Goal: Use online tool/utility: Utilize a website feature to perform a specific function

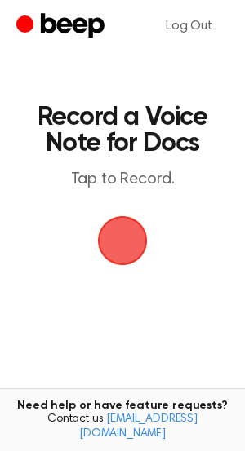
click at [125, 239] on span "button" at bounding box center [123, 241] width 46 height 46
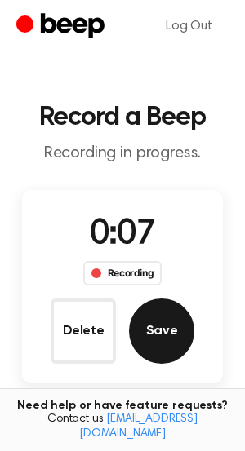
click at [154, 336] on button "Save" at bounding box center [161, 331] width 65 height 65
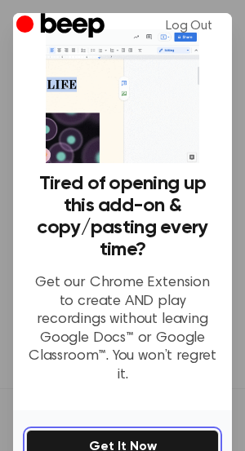
click at [132, 430] on button "Get It Now" at bounding box center [122, 447] width 193 height 34
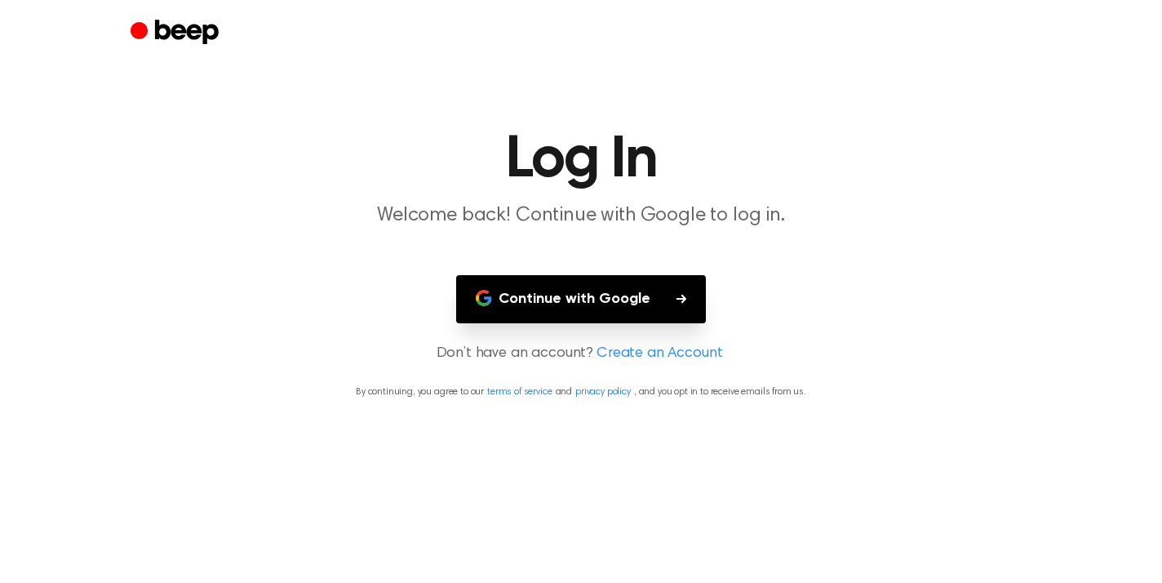
click at [618, 299] on button "Continue with Google" at bounding box center [581, 299] width 250 height 48
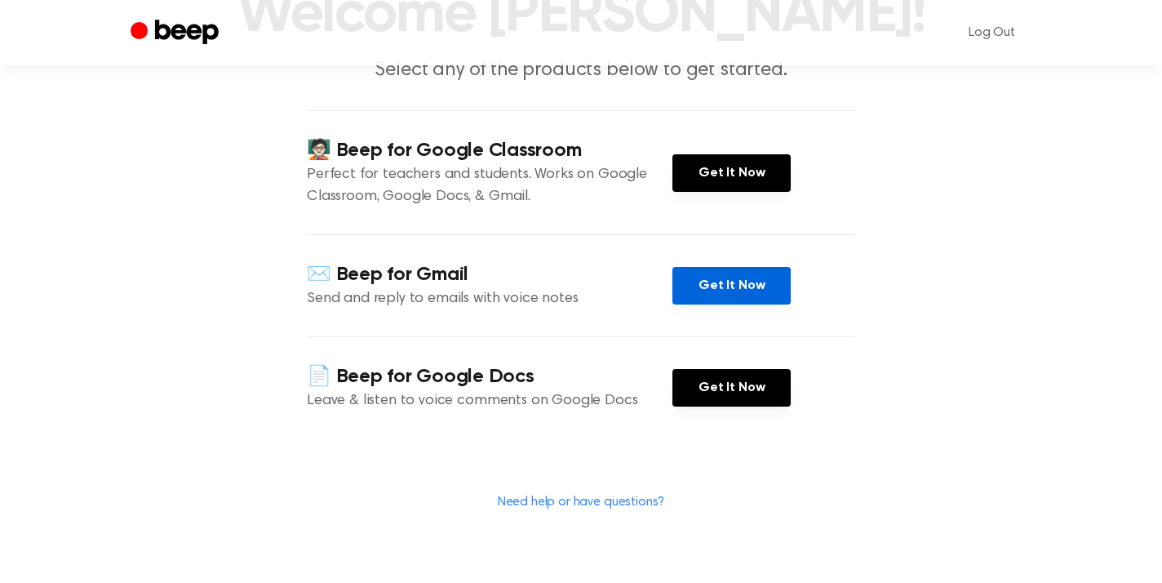
scroll to position [146, 0]
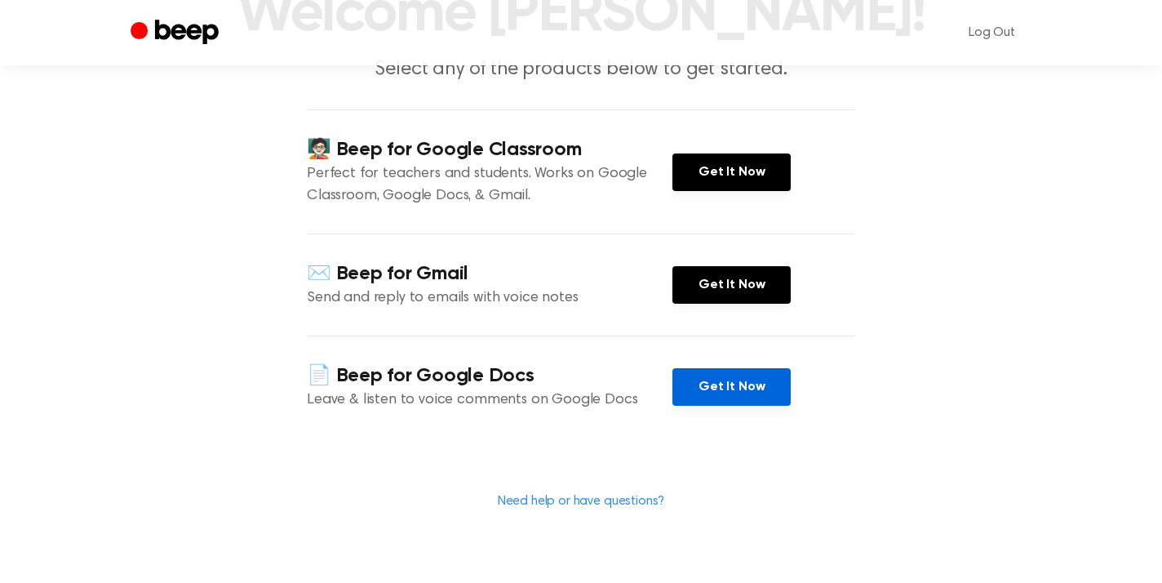
click at [739, 382] on link "Get It Now" at bounding box center [731, 387] width 118 height 38
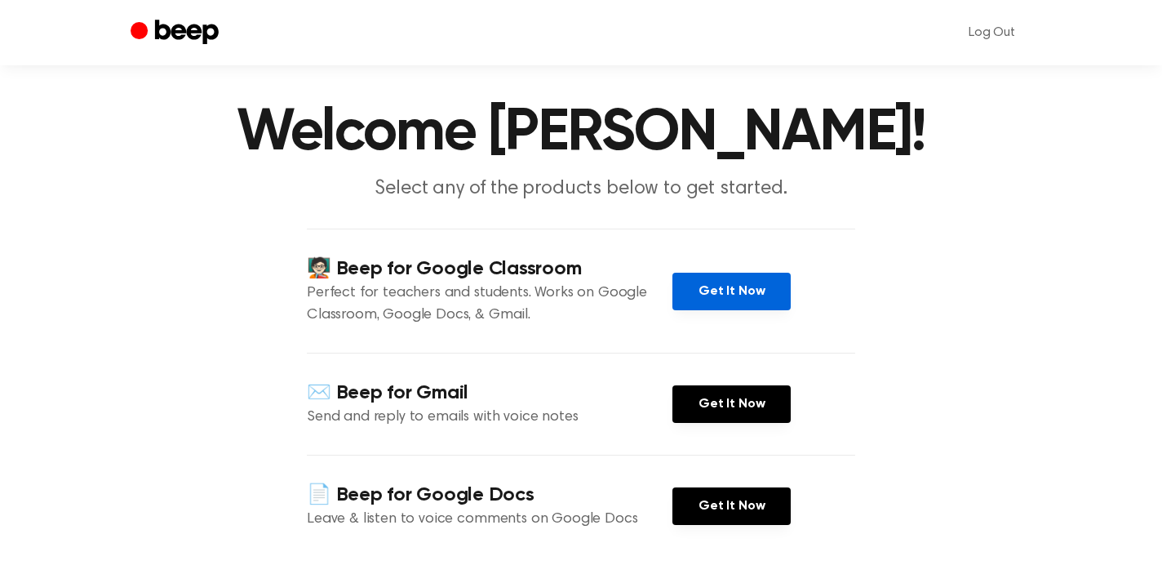
scroll to position [36, 0]
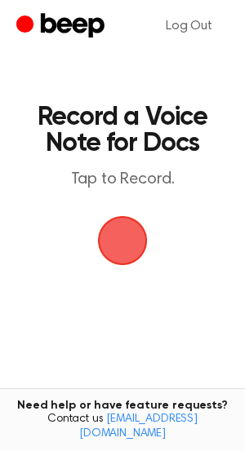
click at [126, 241] on span "button" at bounding box center [123, 241] width 50 height 50
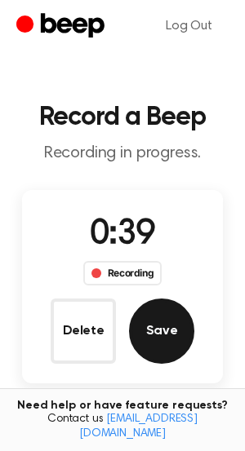
click at [162, 335] on button "Save" at bounding box center [161, 331] width 65 height 65
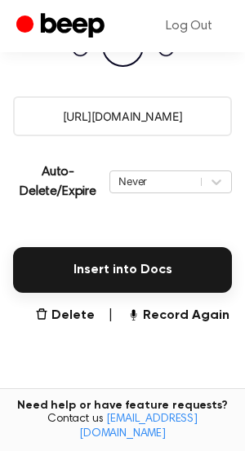
scroll to position [290, 0]
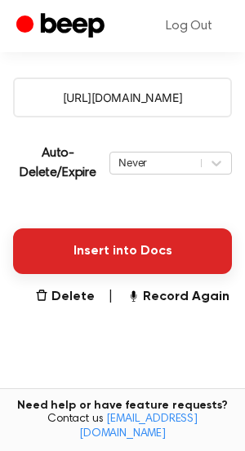
click at [145, 249] on button "Insert into Docs" at bounding box center [122, 252] width 219 height 46
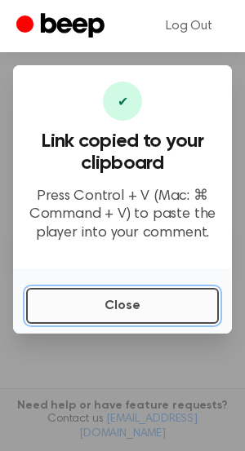
click at [75, 302] on button "Close" at bounding box center [122, 306] width 193 height 36
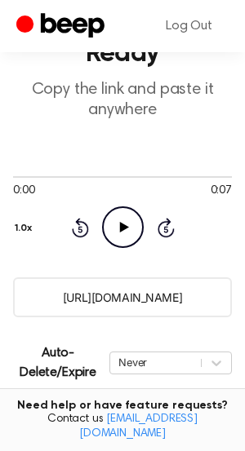
scroll to position [80, 0]
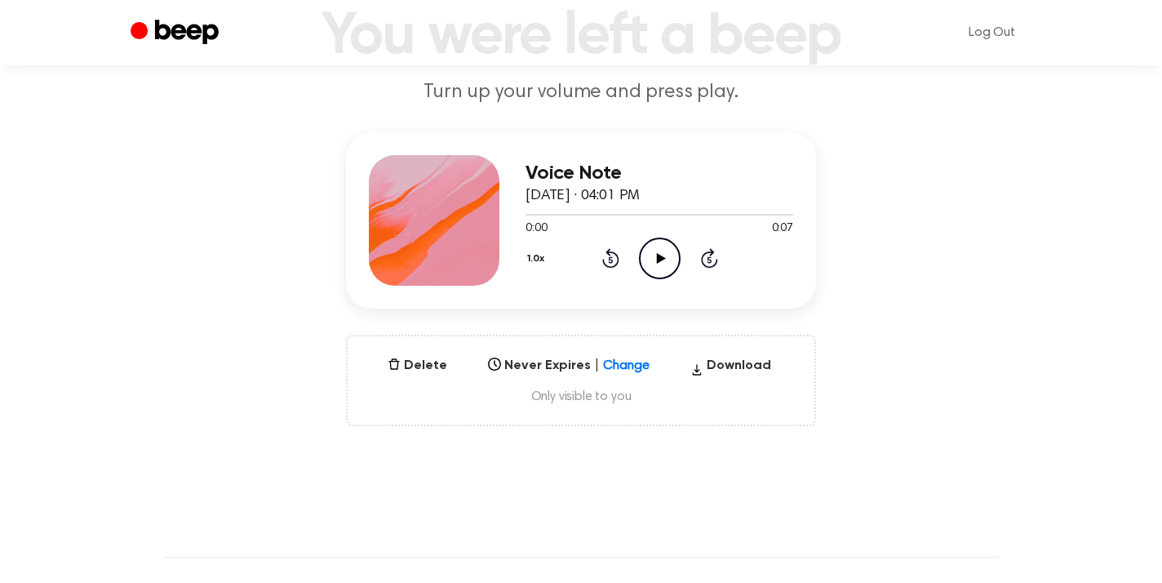
scroll to position [121, 0]
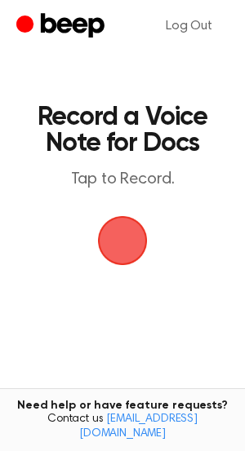
click at [128, 243] on span "button" at bounding box center [121, 240] width 87 height 87
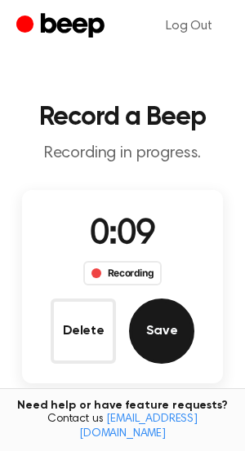
click at [165, 329] on button "Save" at bounding box center [161, 331] width 65 height 65
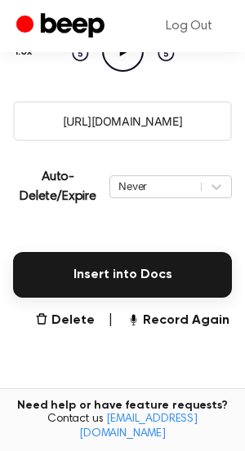
scroll to position [272, 0]
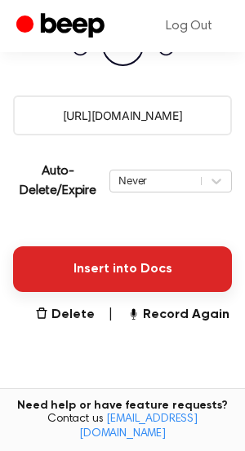
click at [117, 269] on button "Insert into Docs" at bounding box center [122, 269] width 219 height 46
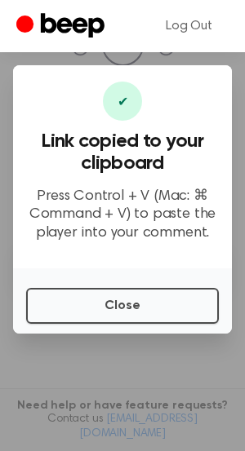
click at [153, 324] on div "Close" at bounding box center [122, 300] width 219 height 65
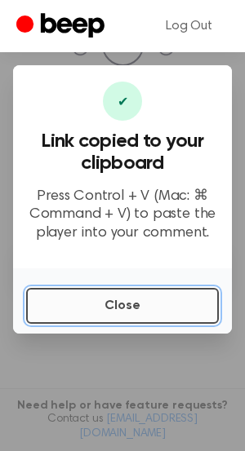
click at [153, 309] on button "Close" at bounding box center [122, 306] width 193 height 36
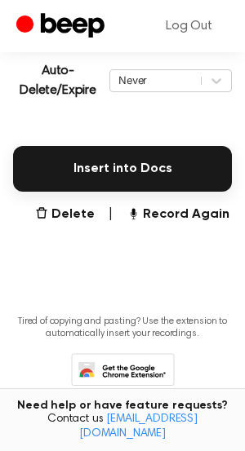
scroll to position [417, 0]
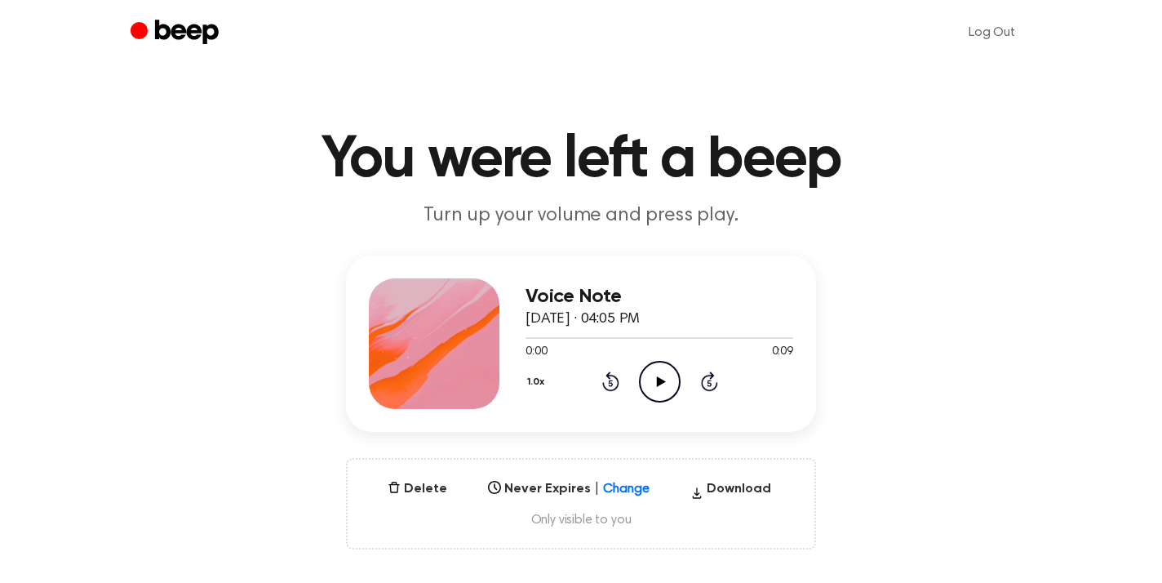
click at [660, 380] on icon at bounding box center [660, 381] width 9 height 11
click at [728, 493] on button "Download" at bounding box center [731, 492] width 94 height 26
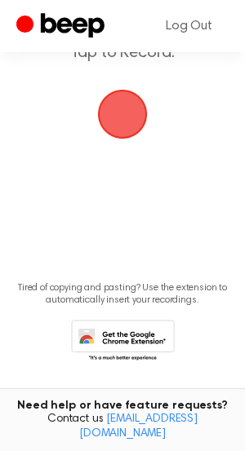
scroll to position [105, 0]
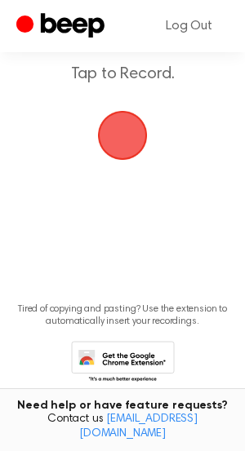
click at [118, 148] on span "button" at bounding box center [123, 136] width 46 height 46
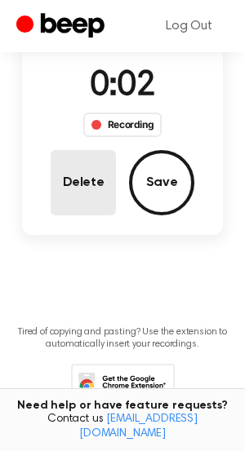
scroll to position [144, 0]
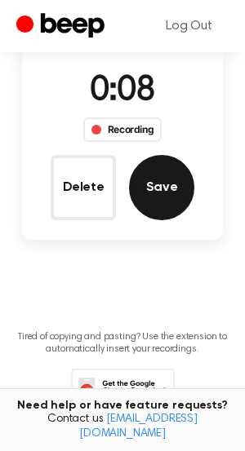
click at [156, 187] on button "Save" at bounding box center [161, 187] width 65 height 65
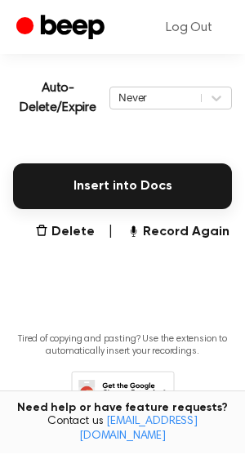
scroll to position [357, 0]
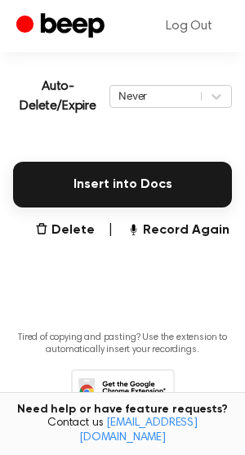
click at [52, 24] on icon "Beep" at bounding box center [73, 25] width 64 height 24
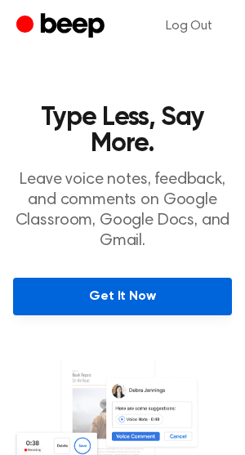
click at [170, 293] on link "Get It Now" at bounding box center [122, 296] width 219 height 38
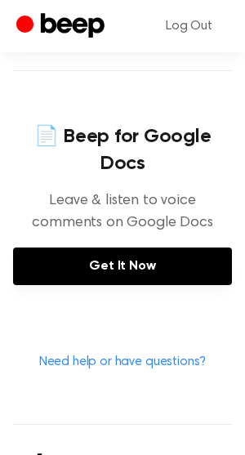
scroll to position [721, 0]
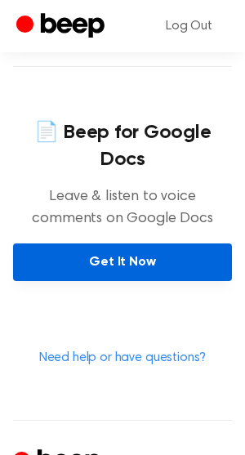
click at [153, 243] on link "Get It Now" at bounding box center [122, 262] width 219 height 38
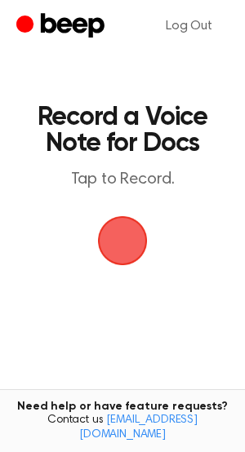
click at [118, 242] on span "button" at bounding box center [123, 241] width 46 height 46
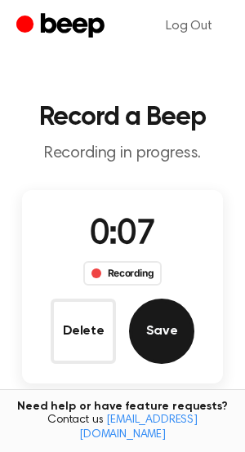
click at [162, 336] on button "Save" at bounding box center [161, 331] width 65 height 65
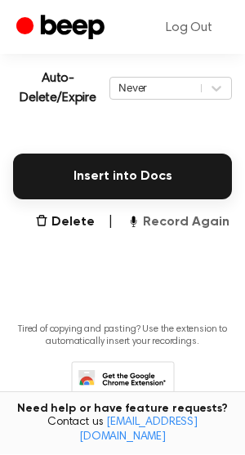
scroll to position [379, 0]
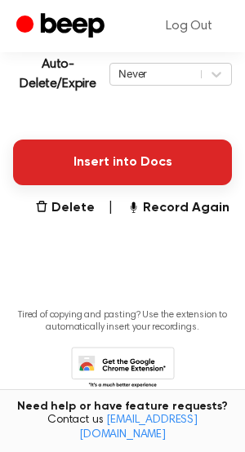
click at [136, 160] on button "Insert into Docs" at bounding box center [122, 163] width 219 height 46
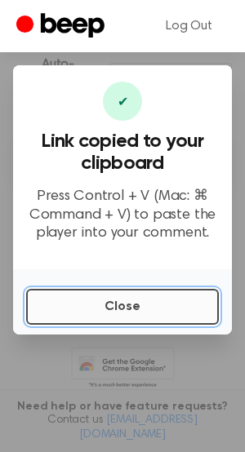
click at [173, 304] on button "Close" at bounding box center [122, 307] width 193 height 36
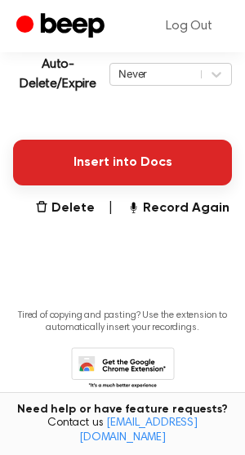
click at [131, 167] on button "Insert into Docs" at bounding box center [122, 163] width 219 height 46
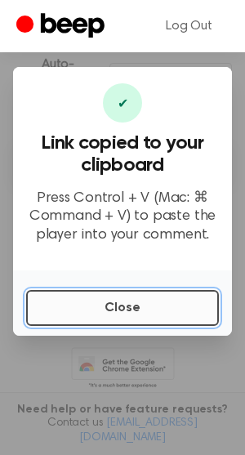
click at [129, 309] on button "Close" at bounding box center [122, 308] width 193 height 36
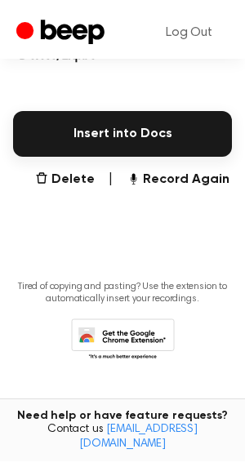
scroll to position [402, 0]
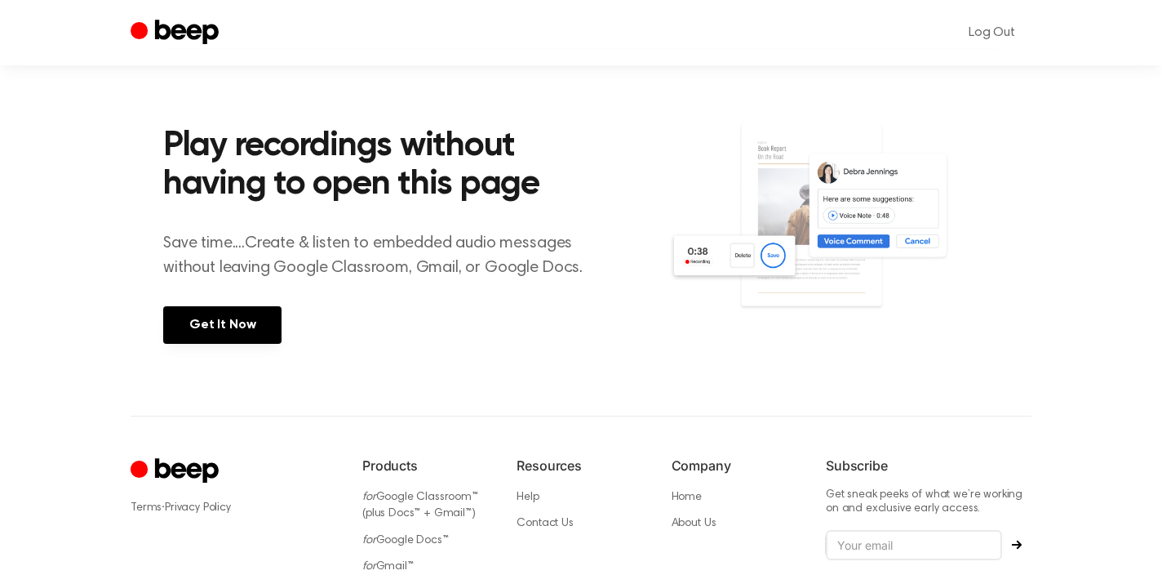
scroll to position [211, 0]
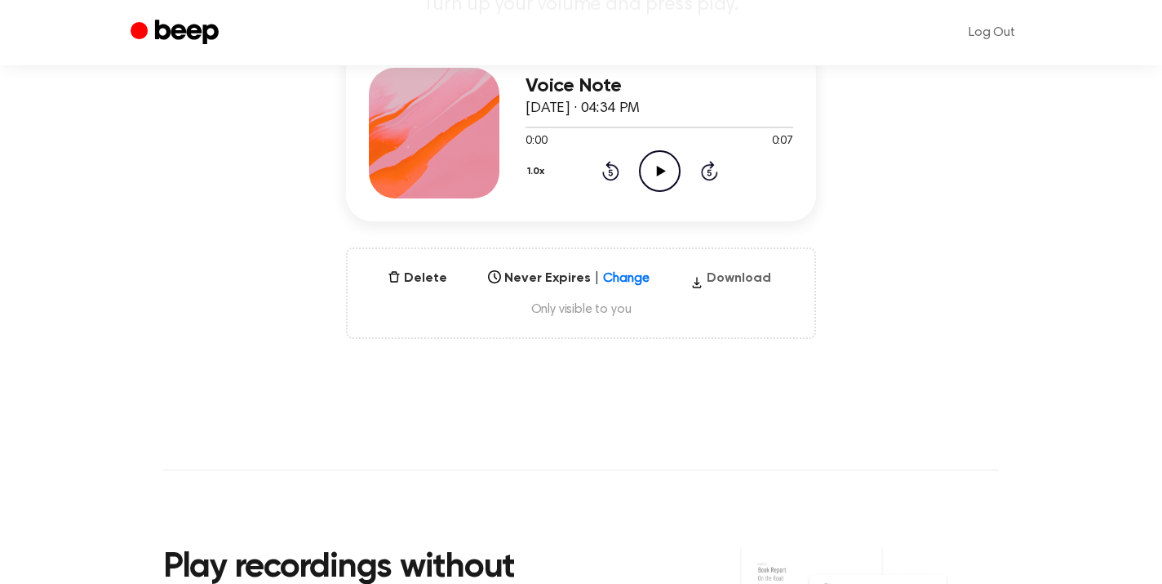
click at [736, 273] on button "Download" at bounding box center [731, 281] width 94 height 26
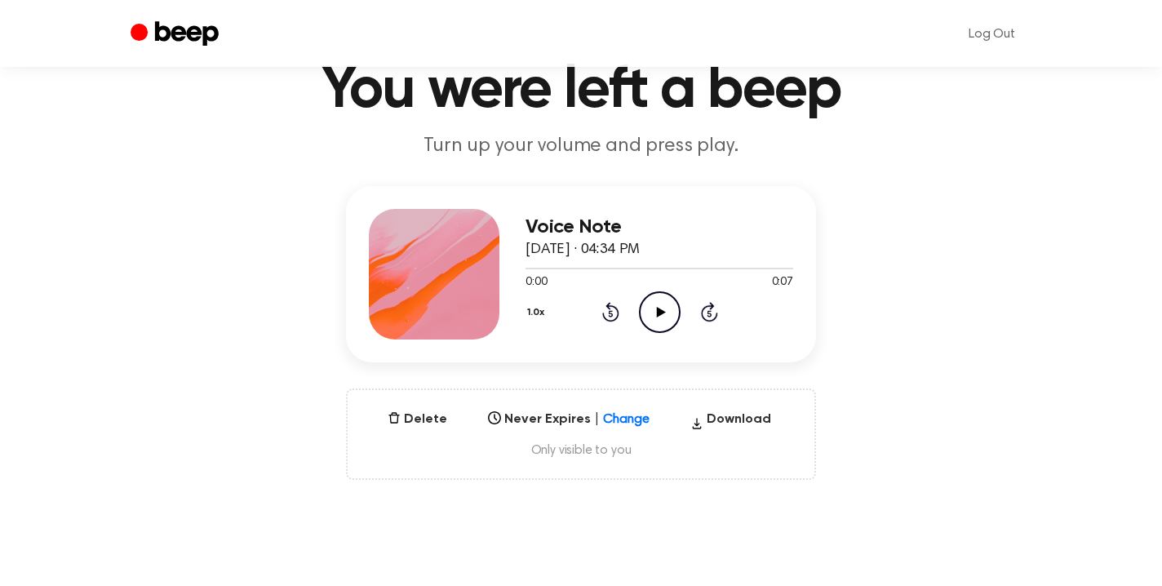
scroll to position [0, 0]
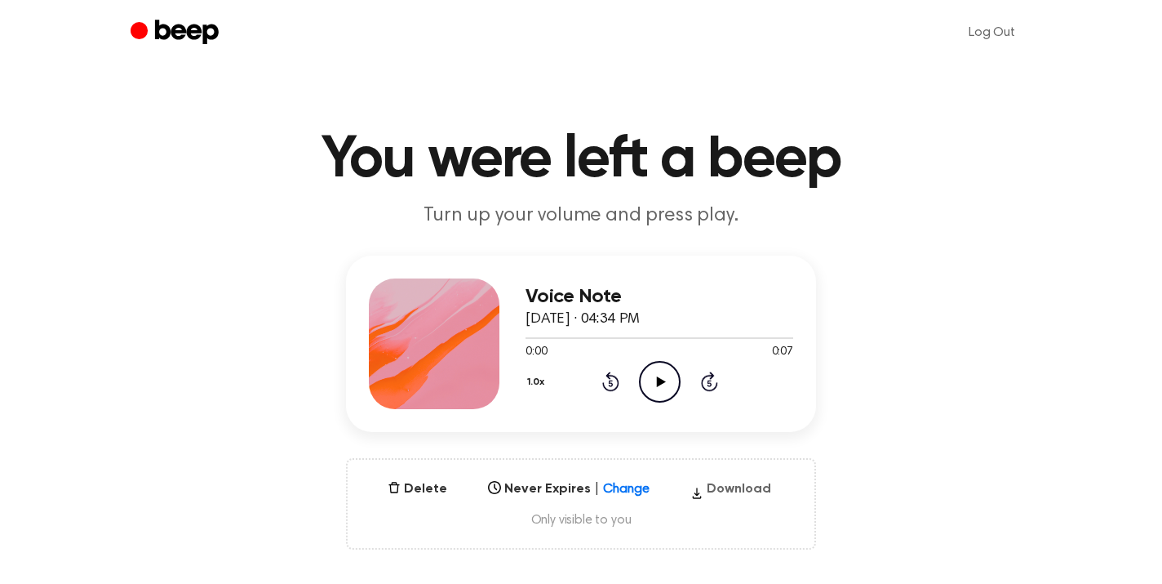
click at [711, 489] on button "Download" at bounding box center [731, 492] width 94 height 26
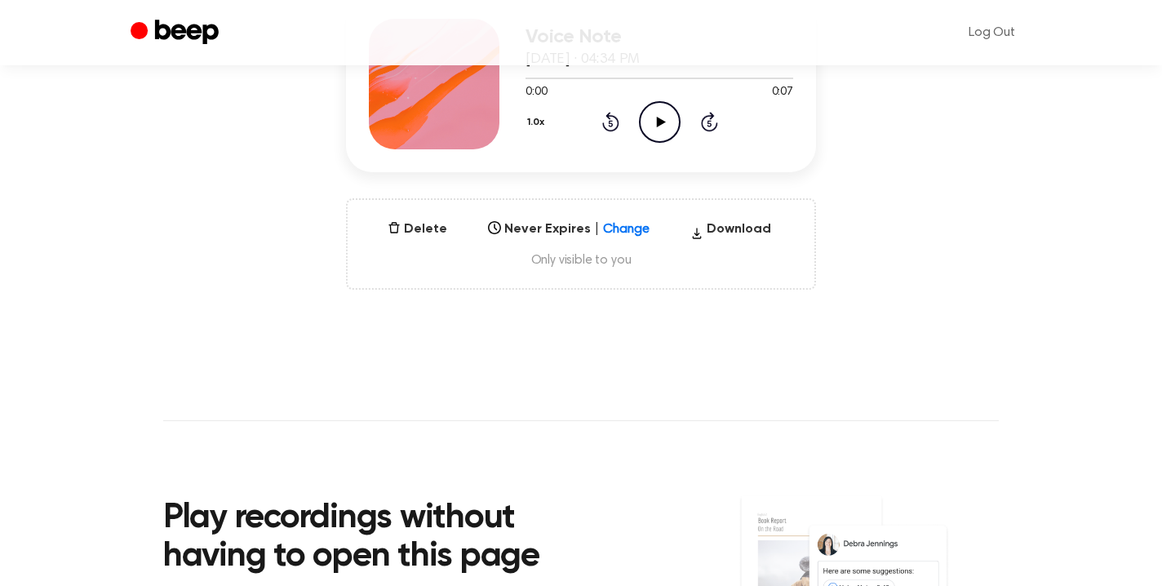
scroll to position [219, 0]
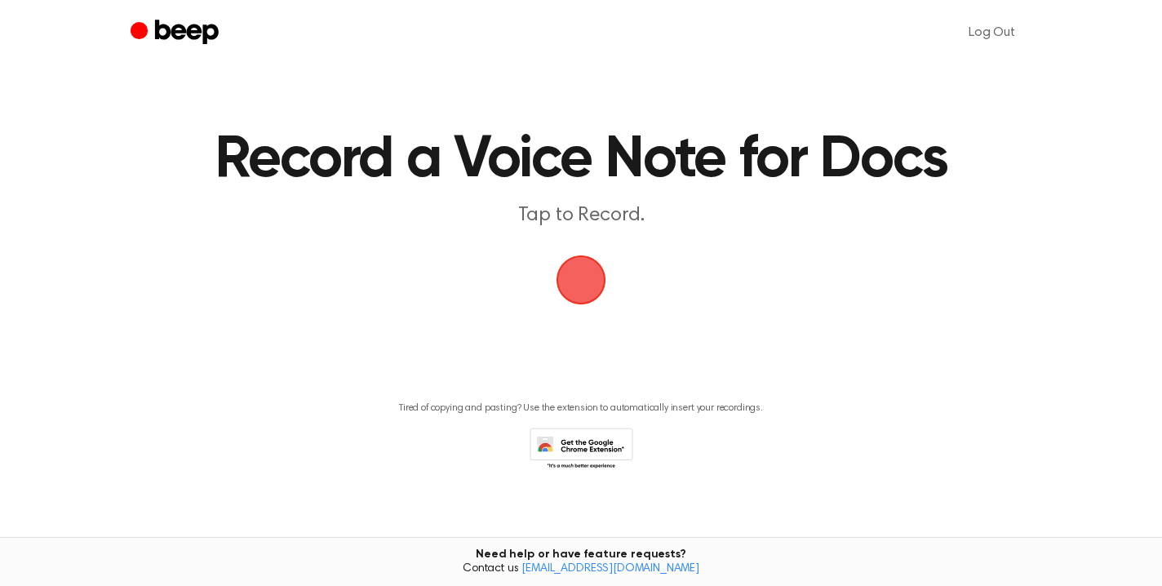
click at [584, 280] on span "button" at bounding box center [581, 280] width 46 height 46
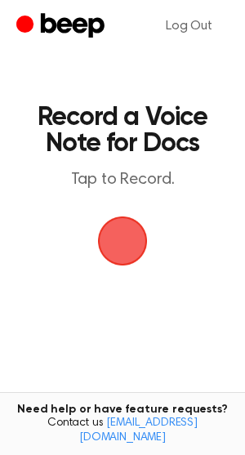
click at [133, 247] on span "button" at bounding box center [122, 241] width 60 height 60
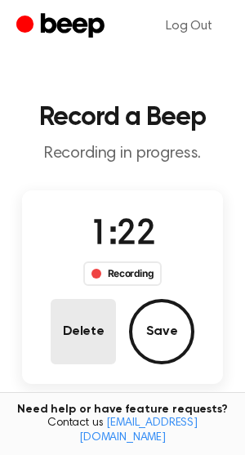
click at [103, 339] on button "Delete" at bounding box center [83, 331] width 65 height 65
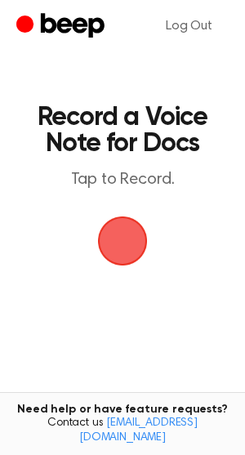
click at [109, 247] on span "button" at bounding box center [122, 240] width 55 height 55
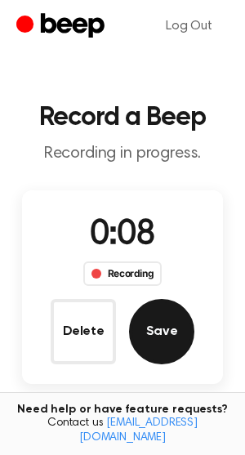
click at [171, 324] on button "Save" at bounding box center [161, 331] width 65 height 65
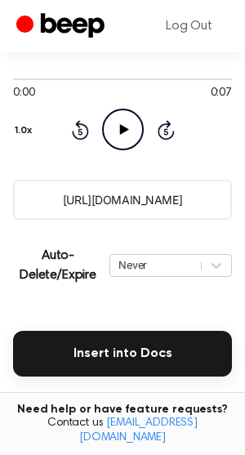
scroll to position [187, 0]
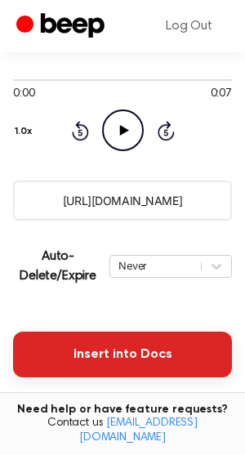
click at [68, 361] on button "Insert into Docs" at bounding box center [122, 354] width 219 height 46
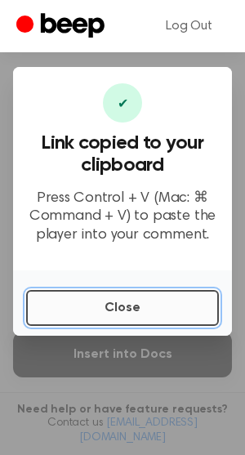
click at [145, 307] on button "Close" at bounding box center [122, 308] width 193 height 36
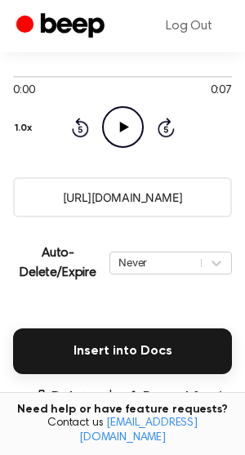
scroll to position [174, 0]
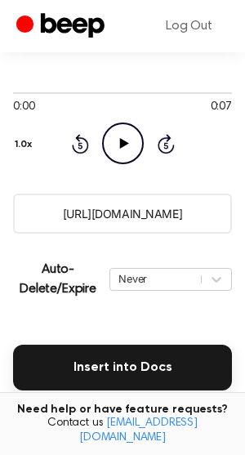
click at [119, 140] on icon "Play Audio" at bounding box center [123, 143] width 42 height 42
click at [122, 149] on icon "Pause Audio" at bounding box center [123, 143] width 42 height 42
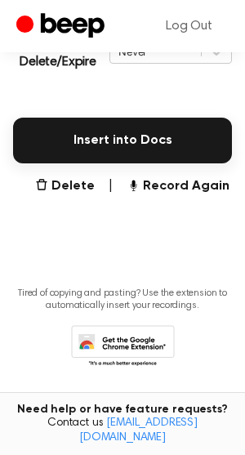
scroll to position [414, 0]
